Goal: Transaction & Acquisition: Subscribe to service/newsletter

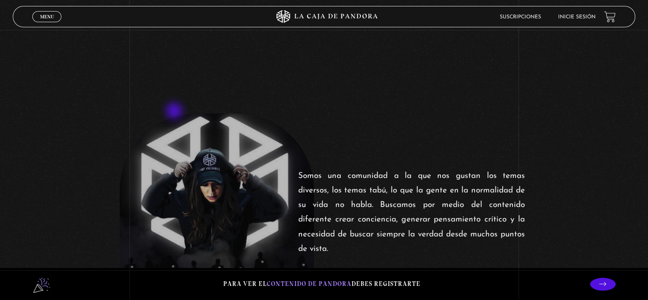
scroll to position [256, 0]
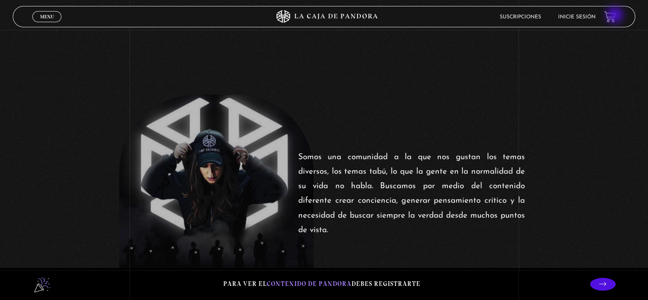
click at [616, 16] on link at bounding box center [610, 17] width 12 height 12
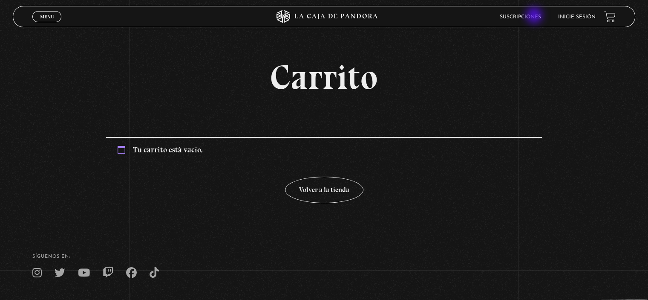
click at [535, 16] on link "Suscripciones" at bounding box center [520, 16] width 41 height 5
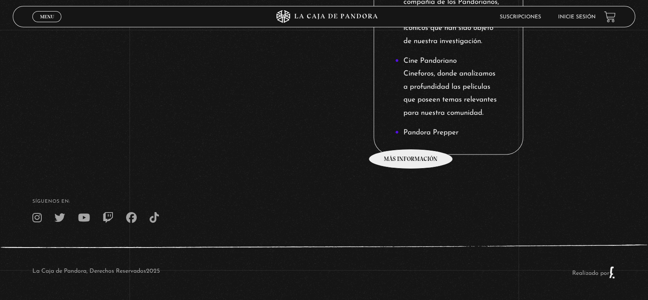
scroll to position [1163, 0]
click at [412, 136] on li "Pandora Prepper" at bounding box center [448, 132] width 107 height 13
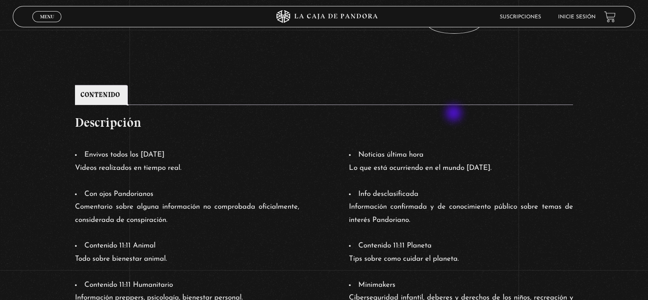
scroll to position [307, 0]
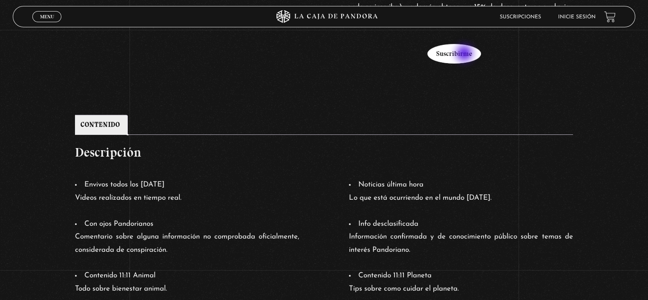
click at [465, 54] on button "Suscribirme" at bounding box center [454, 54] width 54 height 20
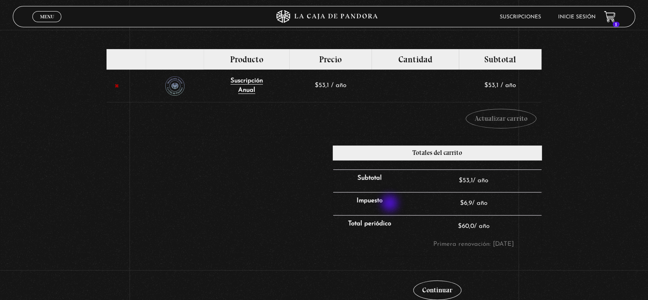
scroll to position [213, 0]
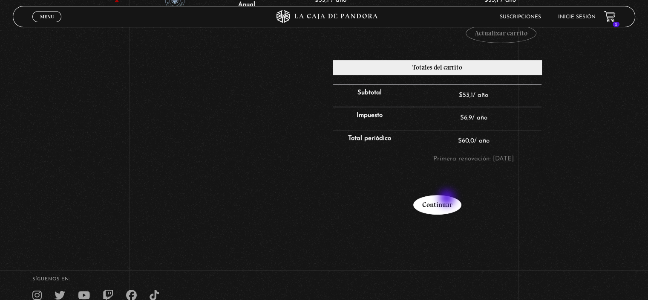
click at [448, 199] on link "Continuar" at bounding box center [437, 205] width 48 height 20
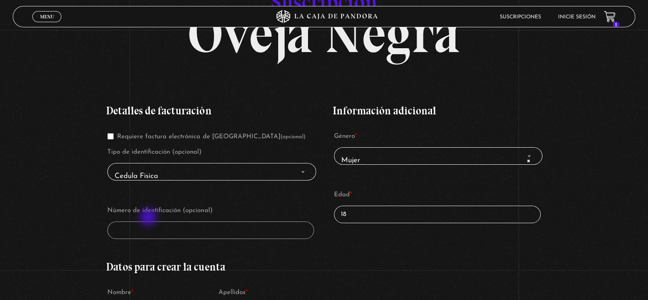
scroll to position [128, 0]
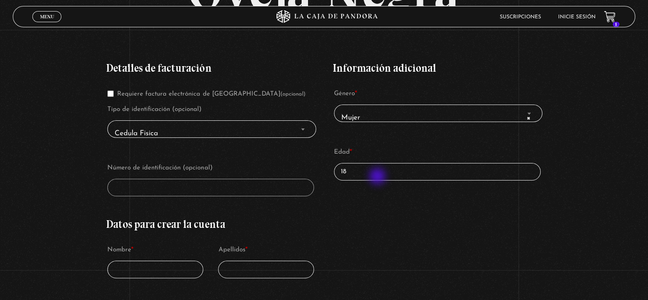
click at [378, 177] on input "18" at bounding box center [437, 171] width 207 height 17
type input "1"
click at [195, 195] on p "Número de identificación (opcional)" at bounding box center [210, 178] width 209 height 37
type input "30"
click at [172, 129] on span "Cedula Fisica" at bounding box center [211, 133] width 201 height 19
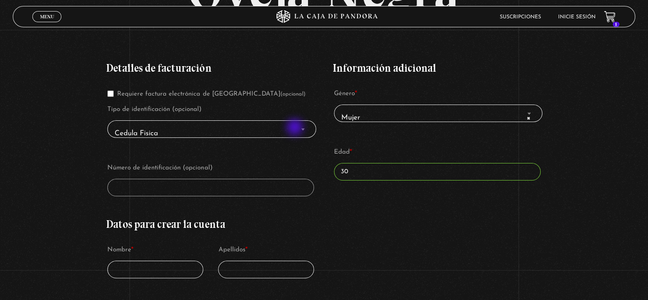
click at [296, 128] on span "Cedula Fisica" at bounding box center [211, 133] width 201 height 19
click at [361, 112] on span "× Mujer" at bounding box center [438, 117] width 201 height 19
click at [274, 134] on span "Cedula Fisica" at bounding box center [211, 133] width 201 height 19
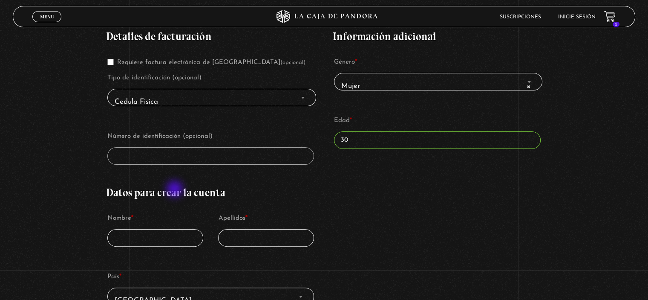
scroll to position [256, 0]
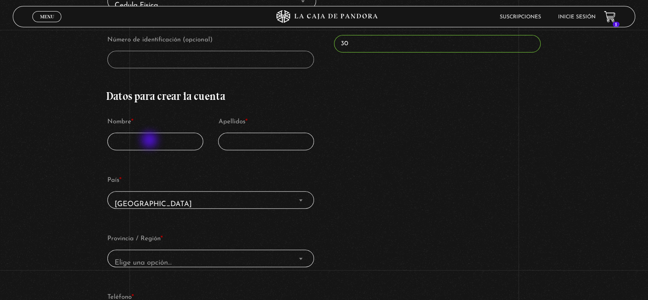
click at [150, 141] on input "Nombre *" at bounding box center [155, 141] width 96 height 17
type input "ANA FIORELLA"
click at [266, 143] on input "Apellidos *" at bounding box center [266, 141] width 96 height 17
type input "CHAVES VARGAS"
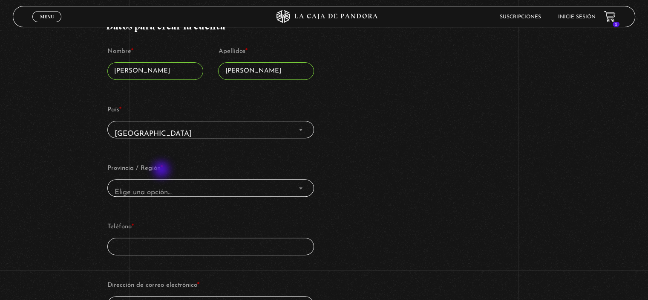
scroll to position [341, 0]
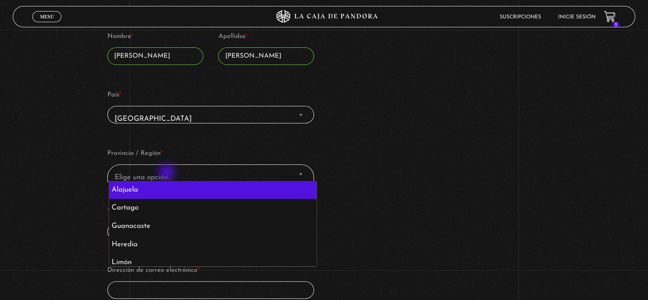
click at [168, 173] on span "Elige una opción…" at bounding box center [143, 176] width 57 height 7
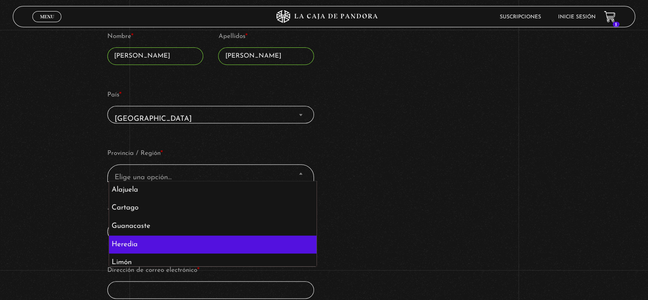
scroll to position [42, 0]
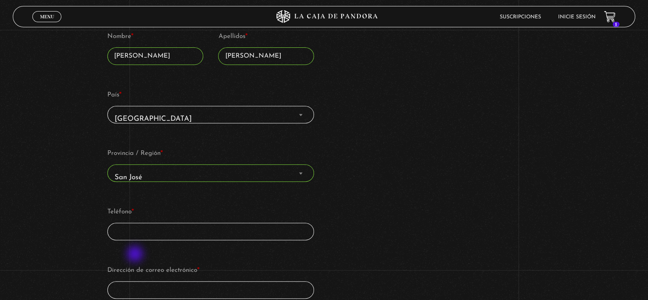
select select "CR-SJ"
click at [156, 239] on p "Teléfono *" at bounding box center [210, 222] width 209 height 37
click at [161, 232] on input "Teléfono *" at bounding box center [210, 230] width 207 height 17
type input "87366634"
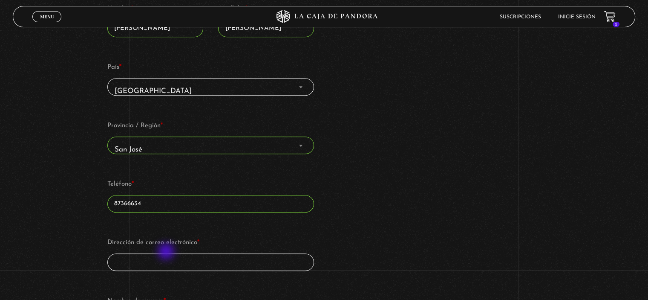
scroll to position [426, 0]
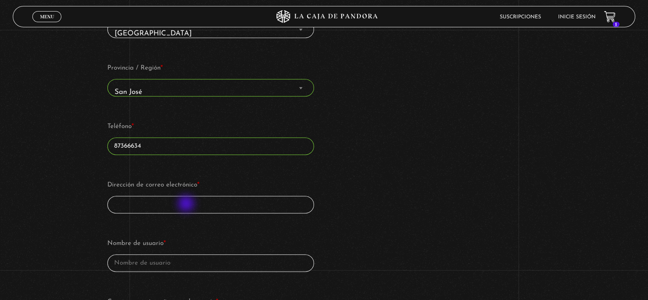
click at [187, 204] on input "Dirección de correo electrónico *" at bounding box center [210, 204] width 207 height 17
type input "FioO_0432@hotmail.com"
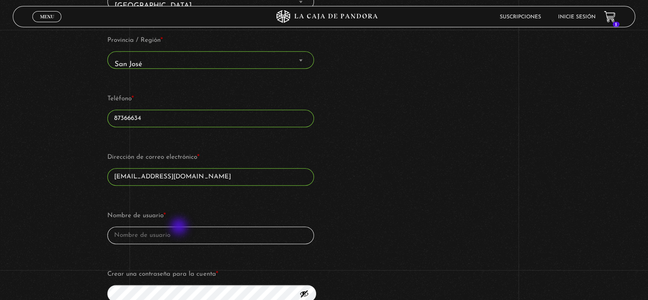
scroll to position [469, 0]
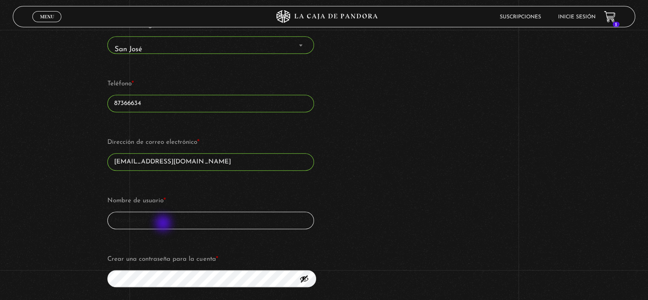
click at [164, 223] on input "Nombre de usuario *" at bounding box center [210, 219] width 207 height 17
click at [122, 218] on input "ACHAVES0502" at bounding box center [210, 219] width 207 height 17
click at [145, 216] on input "ACHAVES0502" at bounding box center [210, 219] width 207 height 17
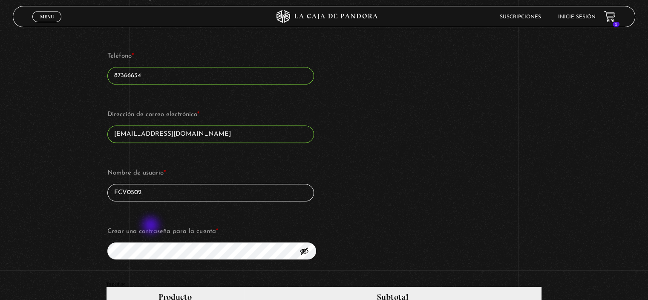
scroll to position [511, 0]
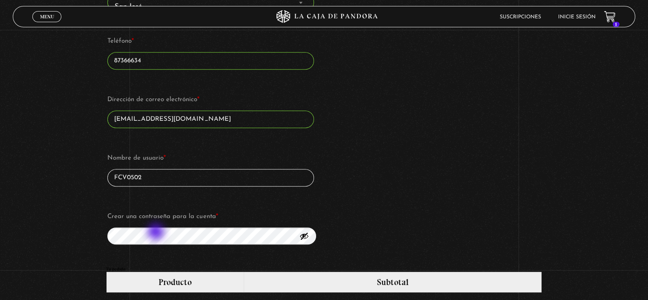
type input "FCV0502"
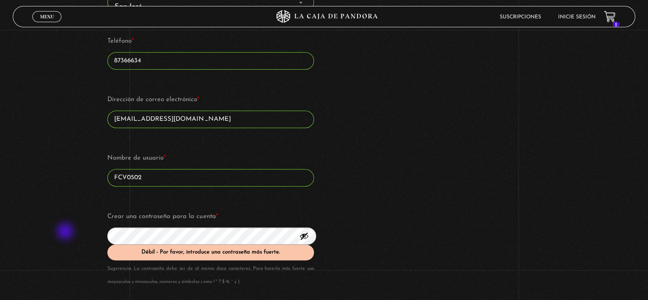
click at [66, 232] on div "Suscripción Oveja Negra Si ya eres cliente, por favor, rellena tus datos a cont…" at bounding box center [324, 160] width 648 height 1222
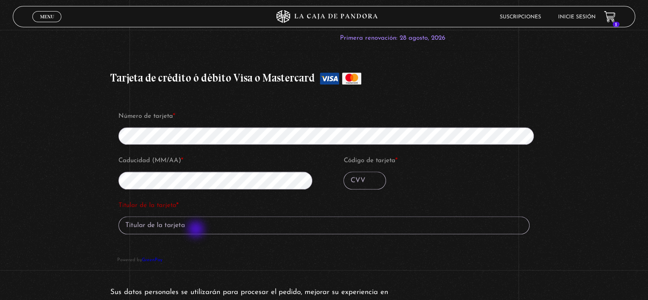
scroll to position [895, 0]
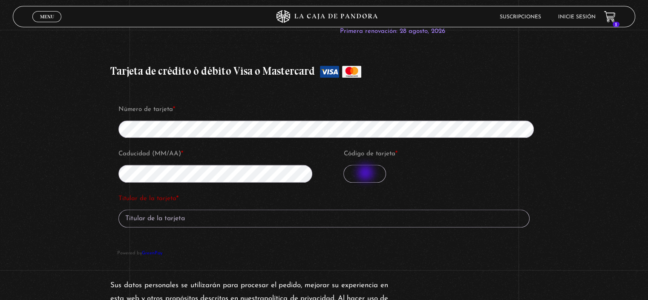
click at [366, 173] on input "Código de tarjeta *" at bounding box center [364, 173] width 43 height 18
type input "535"
click at [170, 222] on input "Titular de la tarjeta *" at bounding box center [323, 218] width 411 height 18
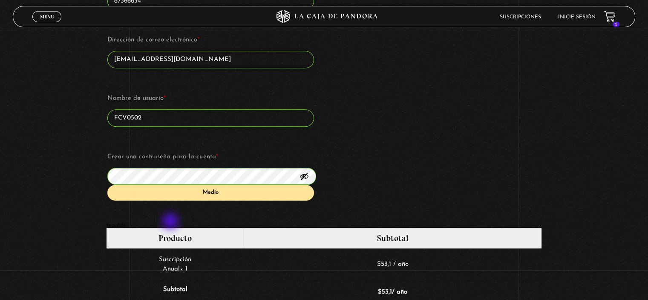
scroll to position [550, 0]
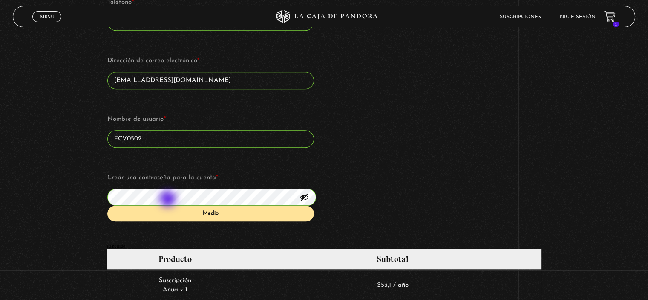
type input "Ana chaves v"
click at [68, 199] on div "Suscripción Oveja Negra Si ya eres cliente, por favor, rellena tus datos a cont…" at bounding box center [324, 107] width 648 height 1194
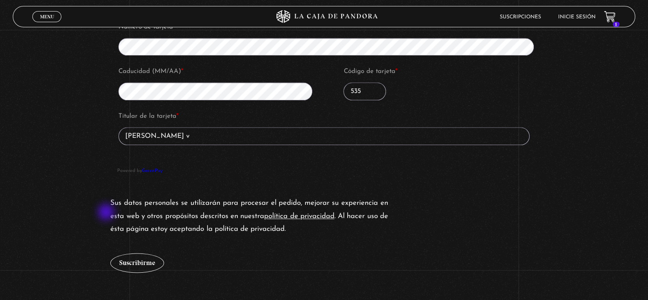
scroll to position [1104, 0]
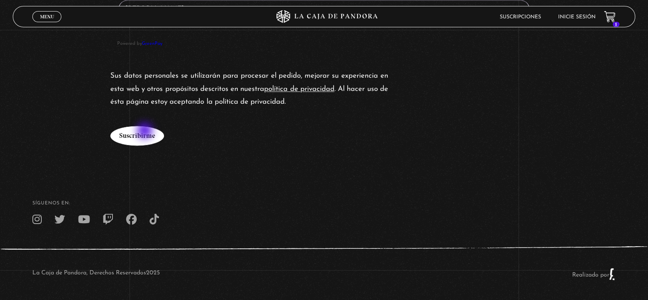
click at [145, 134] on button "Suscribirme" at bounding box center [137, 136] width 54 height 20
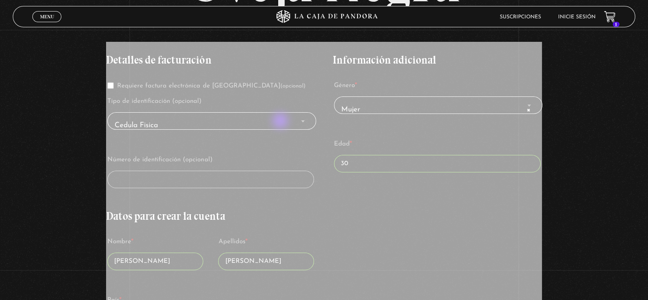
scroll to position [124, 0]
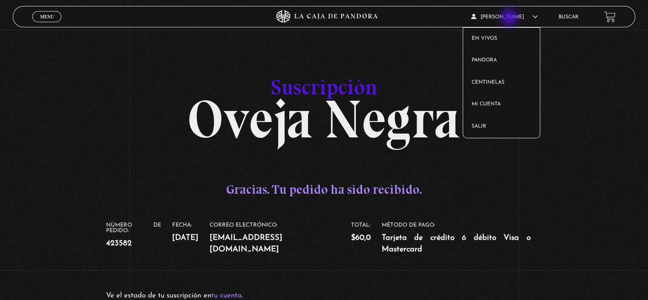
click at [511, 18] on article "[PERSON_NAME] En vivos Pandora Centinelas Mi cuenta Salir" at bounding box center [510, 17] width 78 height 20
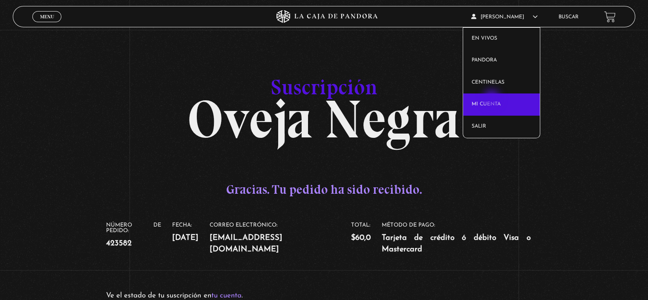
click at [493, 99] on link "Mi cuenta" at bounding box center [501, 104] width 77 height 22
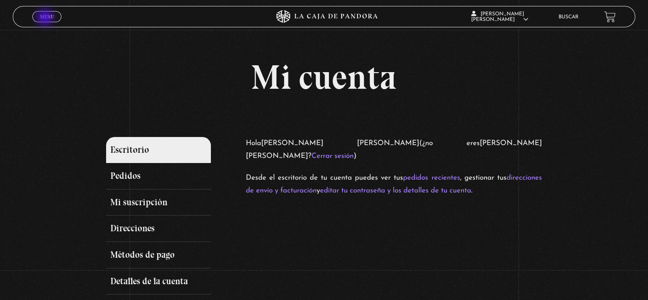
click at [47, 18] on span "Menu" at bounding box center [47, 16] width 14 height 5
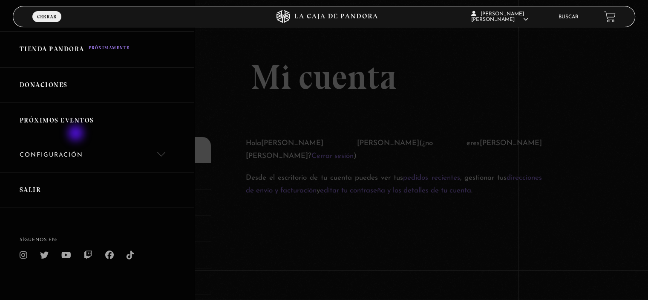
scroll to position [210, 0]
click at [71, 118] on link "Próximos Eventos" at bounding box center [97, 120] width 194 height 35
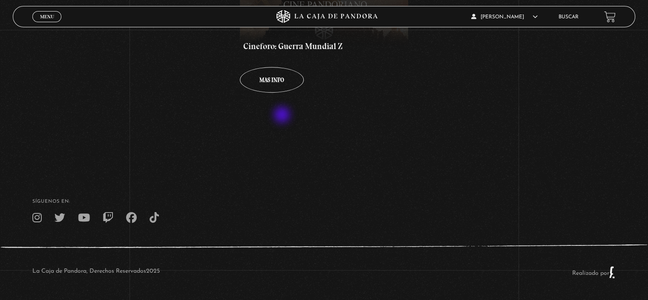
scroll to position [343, 0]
click at [269, 82] on link "Mas info Mas info Mas info Mas info Mas info" at bounding box center [272, 80] width 64 height 26
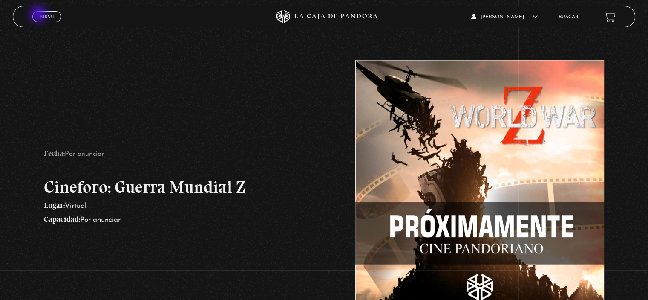
click at [43, 15] on span "Menu" at bounding box center [47, 16] width 14 height 5
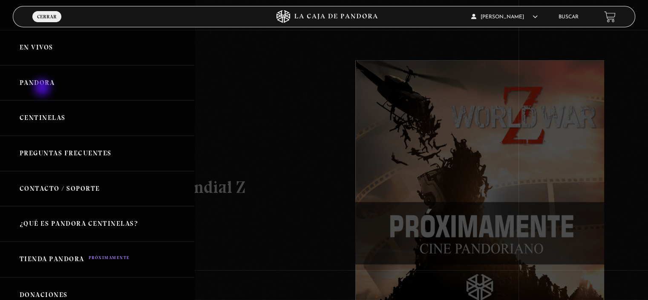
click at [43, 85] on link "Pandora" at bounding box center [97, 82] width 194 height 35
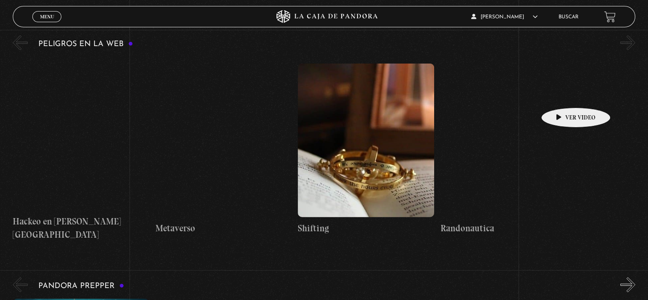
scroll to position [2103, 0]
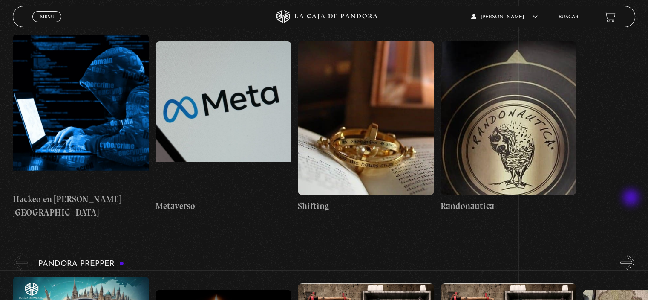
click at [632, 255] on button "»" at bounding box center [627, 262] width 15 height 15
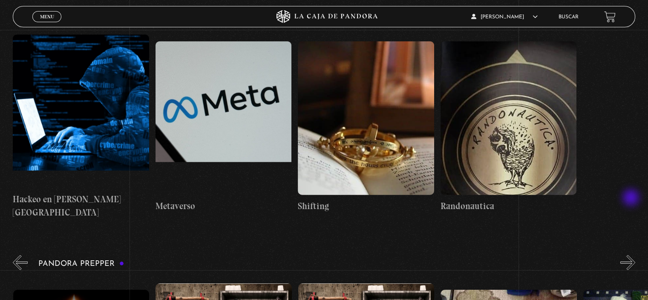
click at [632, 255] on button "»" at bounding box center [627, 262] width 15 height 15
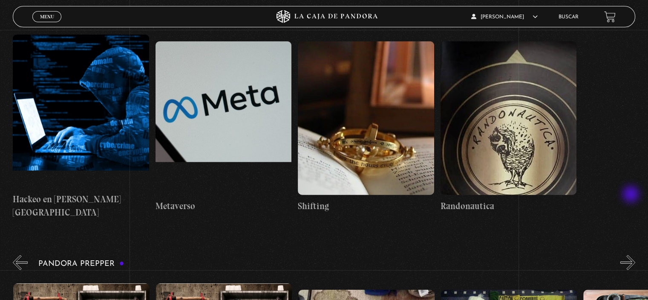
click at [632, 255] on button "»" at bounding box center [627, 262] width 15 height 15
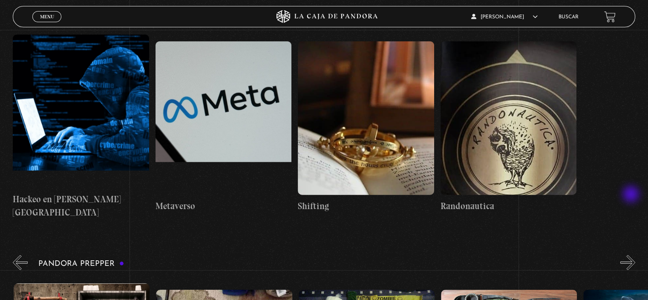
click at [632, 255] on button "»" at bounding box center [627, 262] width 15 height 15
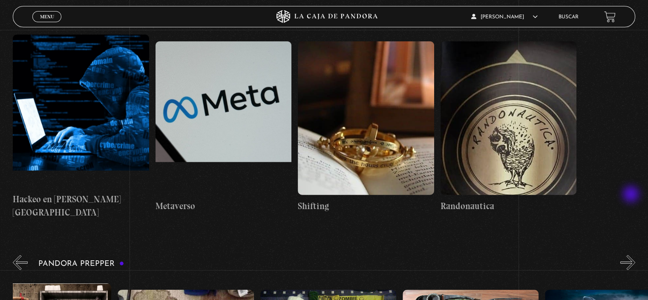
click at [632, 255] on button "»" at bounding box center [627, 262] width 15 height 15
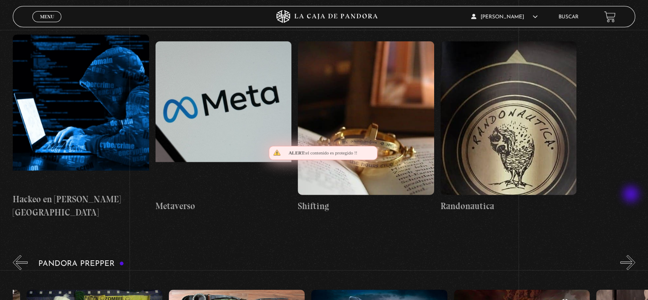
click at [632, 255] on button "»" at bounding box center [627, 262] width 15 height 15
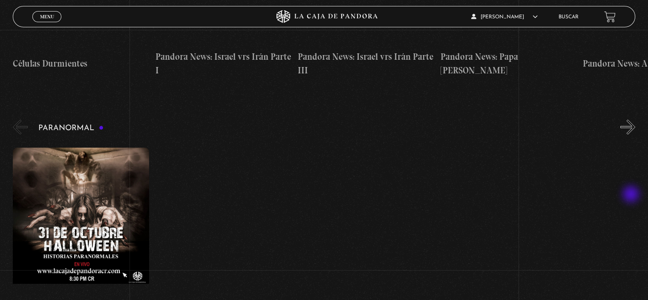
scroll to position [739, 0]
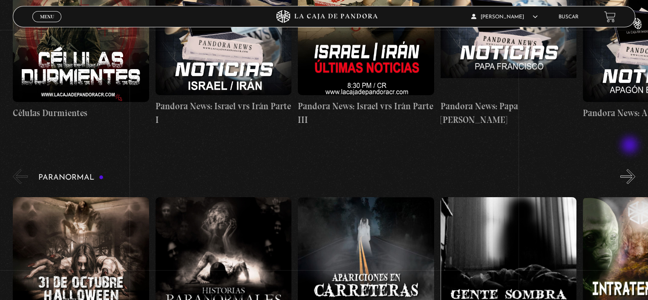
click at [631, 169] on button "»" at bounding box center [627, 176] width 15 height 15
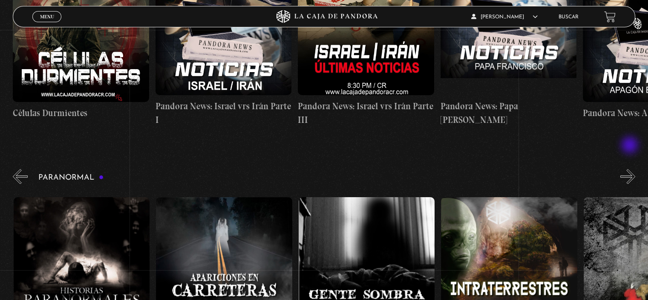
scroll to position [0, 142]
click at [632, 169] on button "»" at bounding box center [627, 176] width 15 height 15
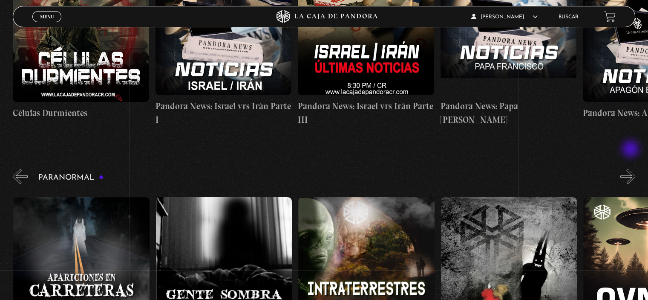
click at [632, 169] on button "»" at bounding box center [627, 176] width 15 height 15
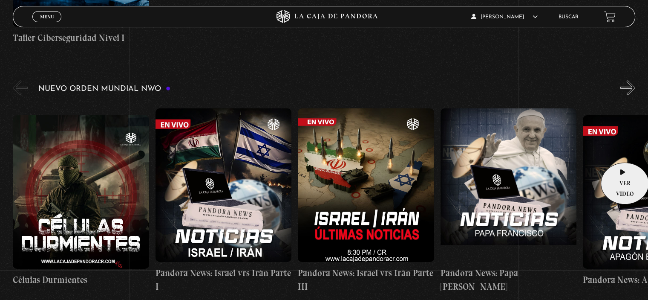
scroll to position [569, 0]
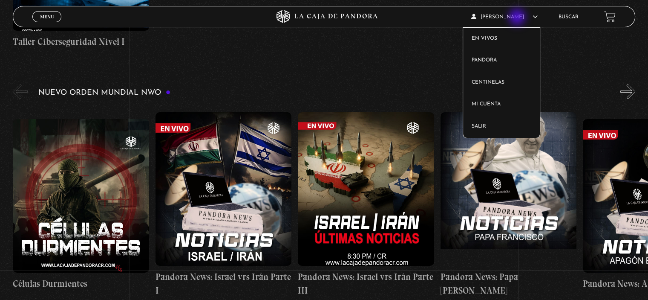
click at [518, 18] on article "ANA FIORELLA CHAVES VARGAS En vivos Pandora Centinelas Mi cuenta Salir" at bounding box center [510, 17] width 78 height 20
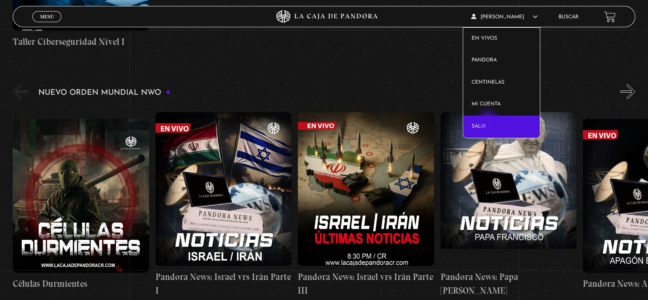
click at [489, 121] on link "Salir" at bounding box center [501, 126] width 77 height 22
